Goal: Information Seeking & Learning: Learn about a topic

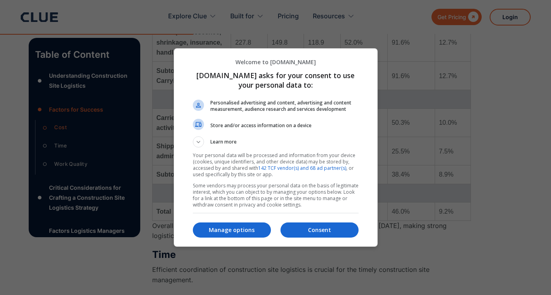
scroll to position [1366, 0]
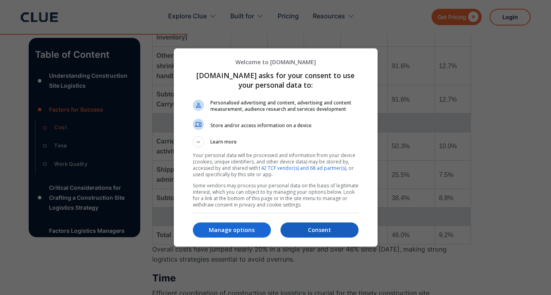
click at [303, 227] on p "Consent" at bounding box center [319, 230] width 78 height 8
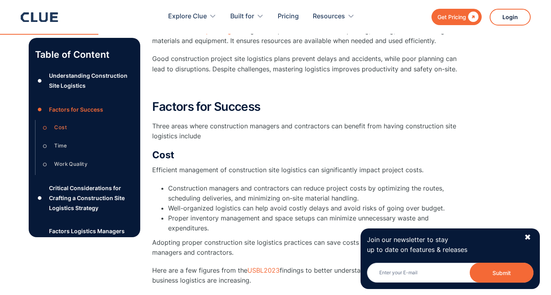
scroll to position [699, 0]
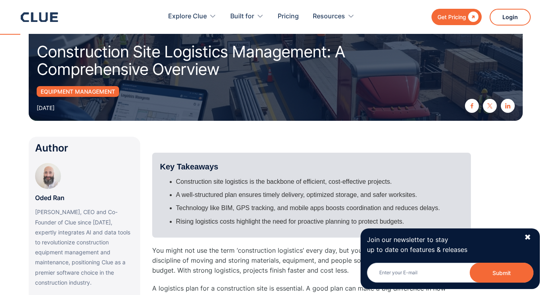
scroll to position [102, 0]
